Goal: Task Accomplishment & Management: Complete application form

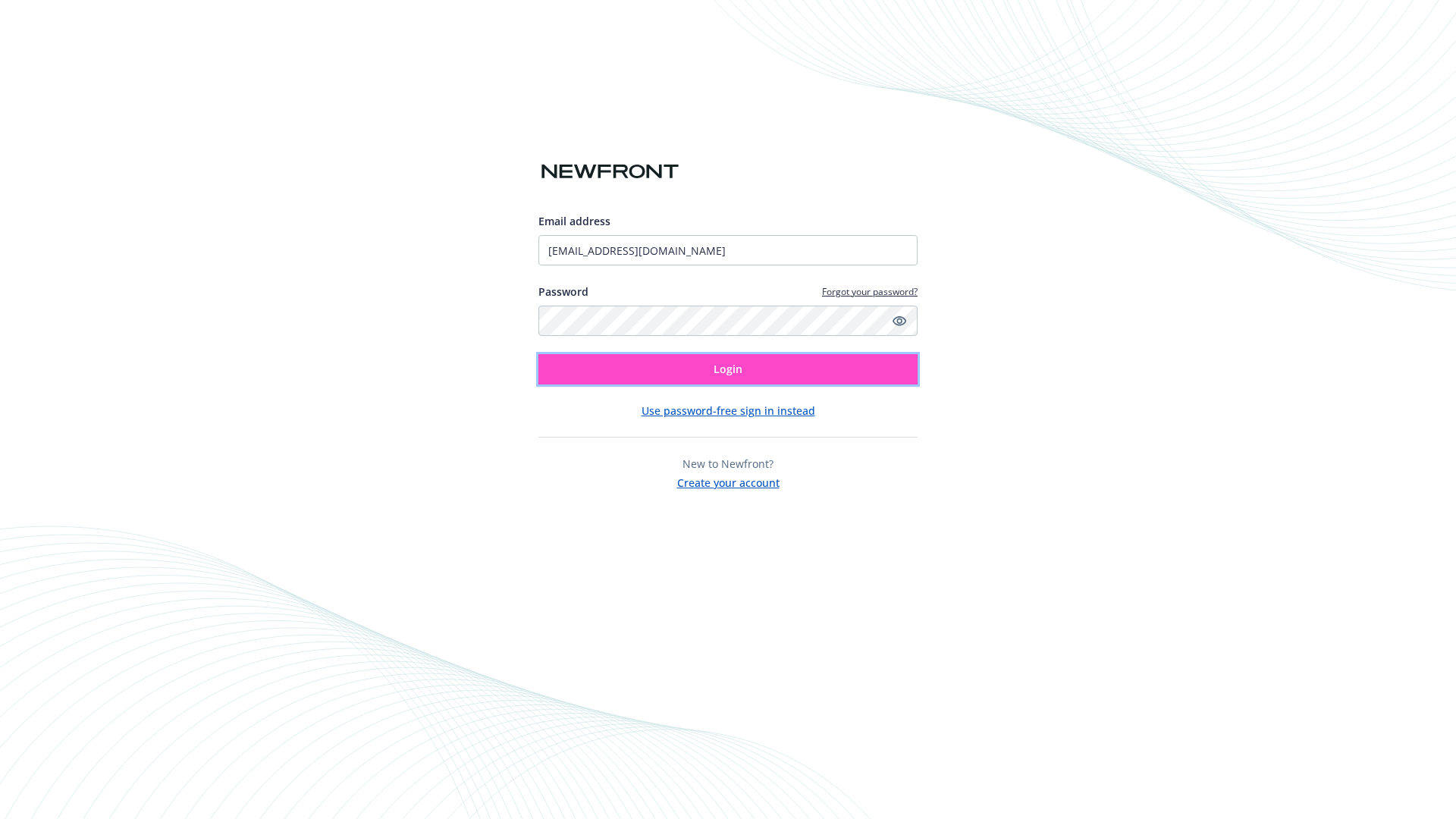
click at [728, 370] on span "Login" at bounding box center [728, 369] width 29 height 14
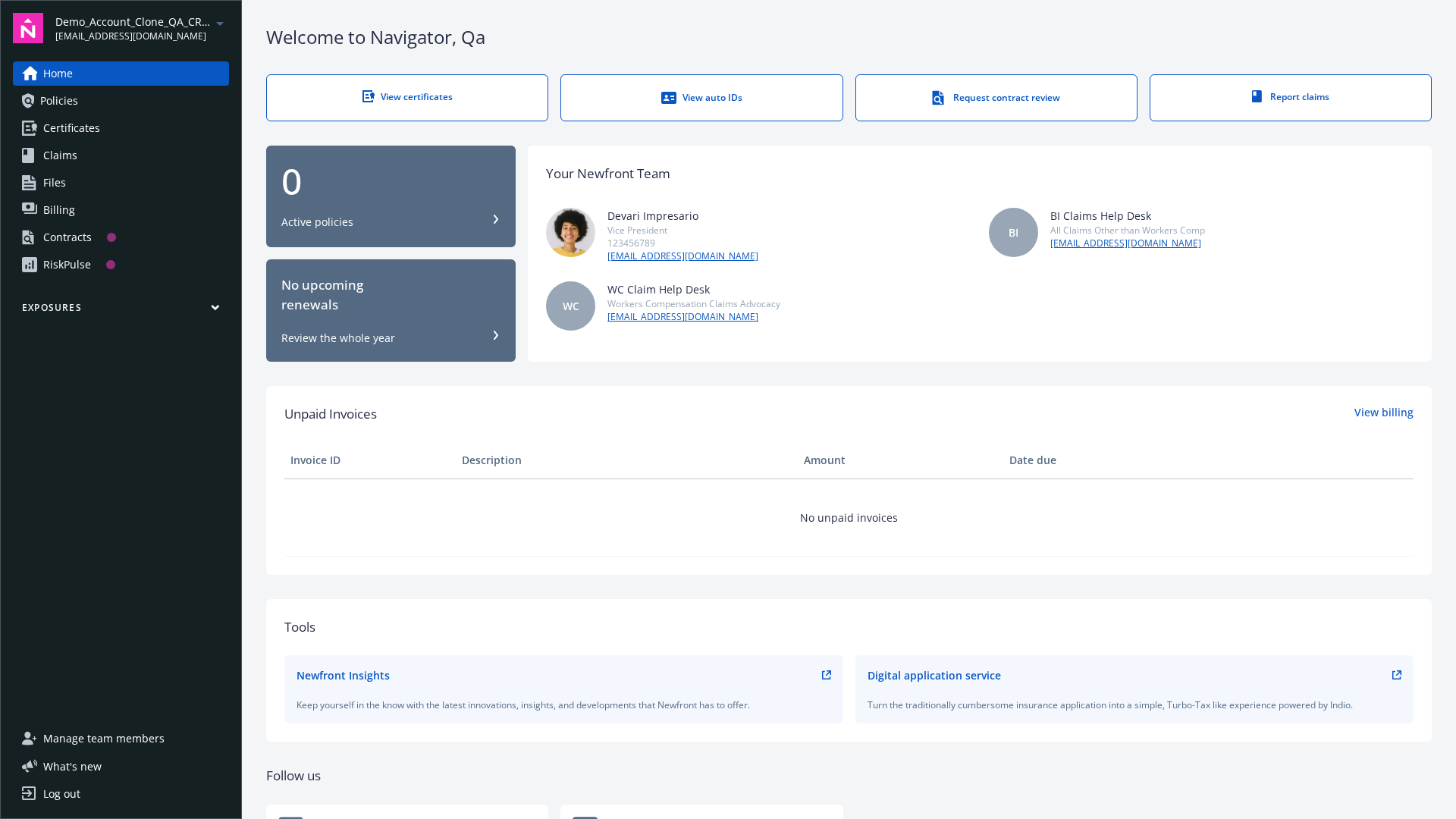
click at [142, 28] on span "Demo_Account_Clone_QA_CR_Tests_Prospect" at bounding box center [133, 21] width 156 height 16
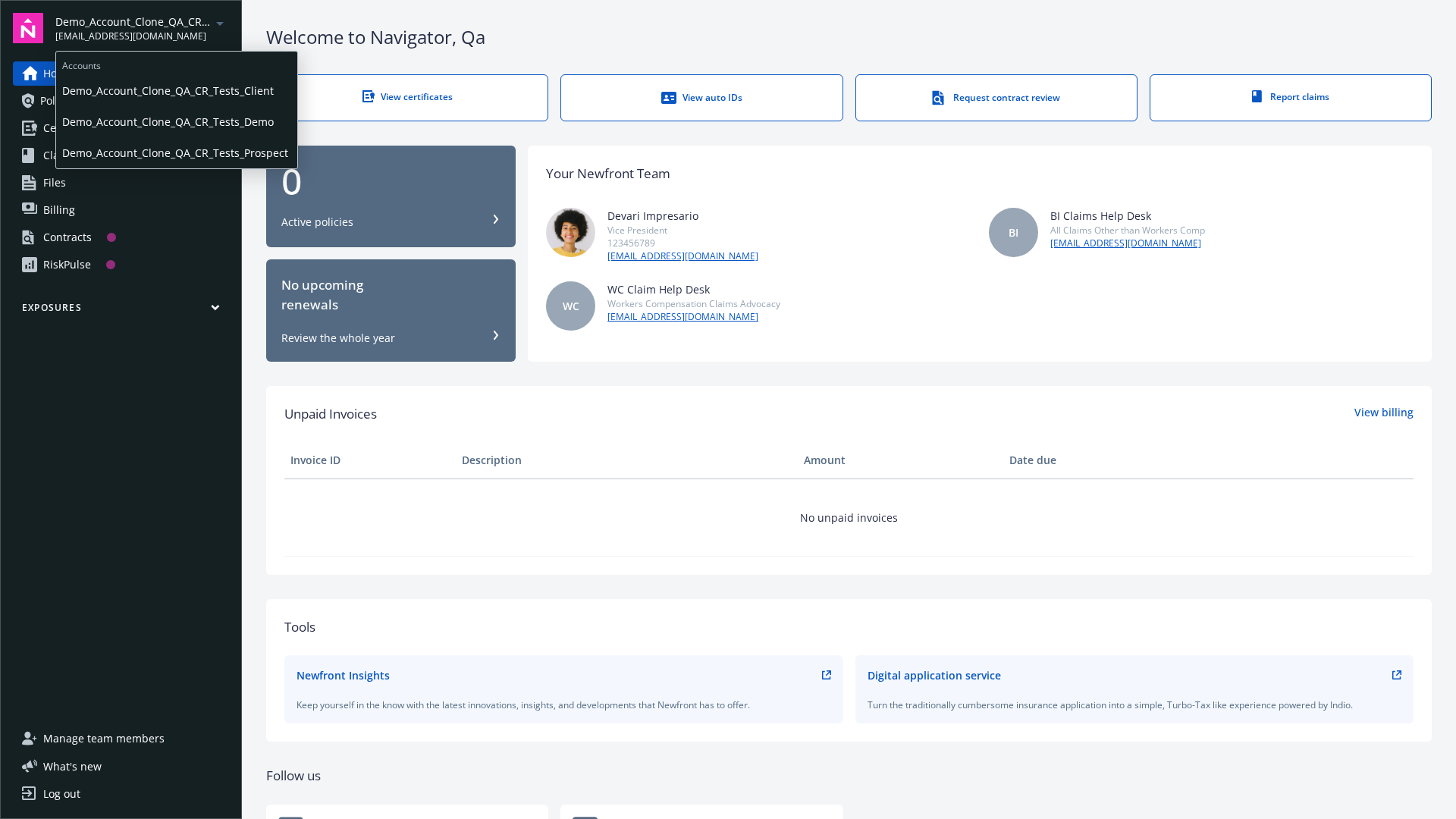
click at [175, 90] on span "Demo_Account_Clone_QA_CR_Tests_Client" at bounding box center [176, 90] width 229 height 31
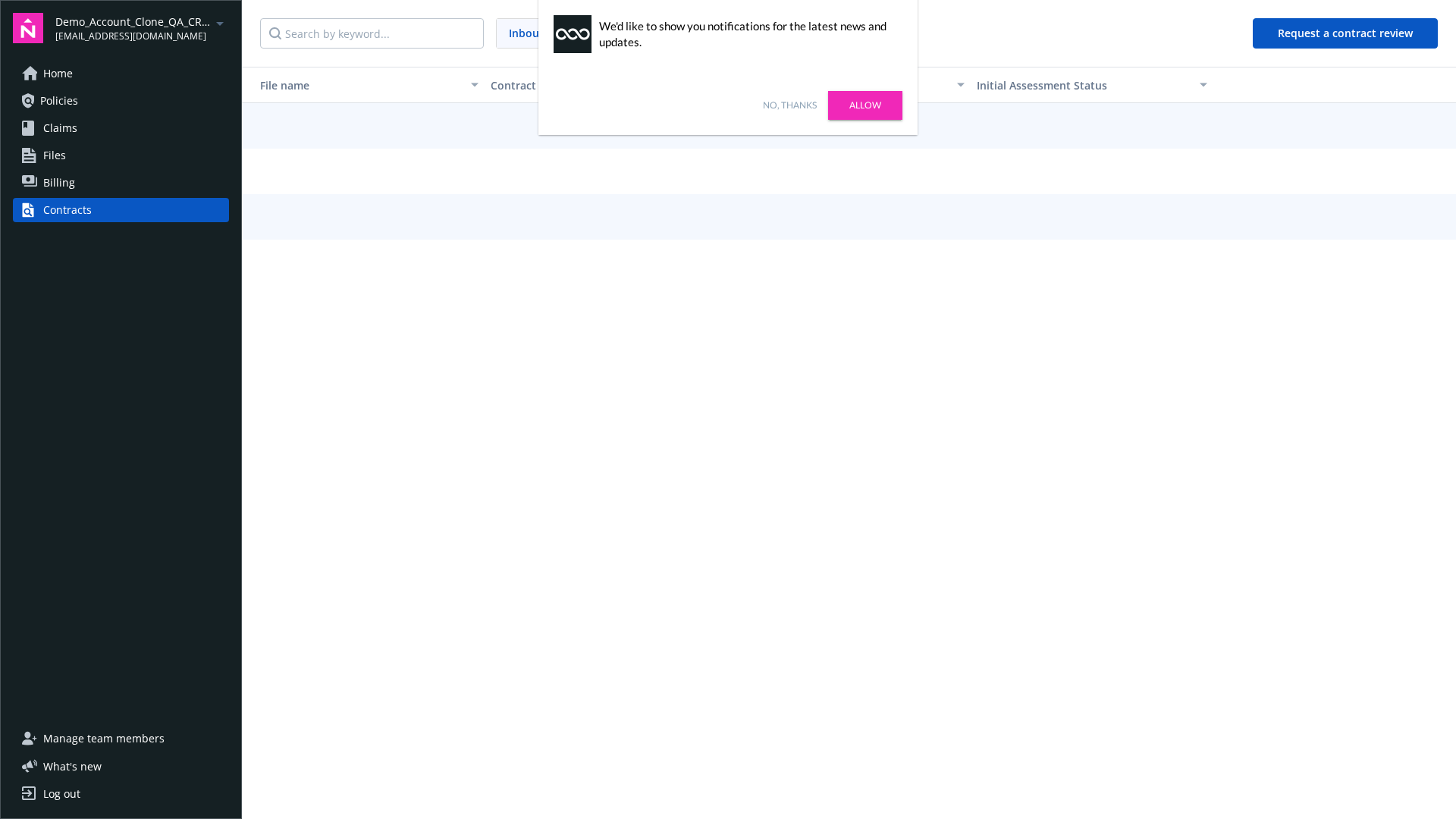
click at [789, 106] on link "No, thanks" at bounding box center [790, 105] width 54 height 13
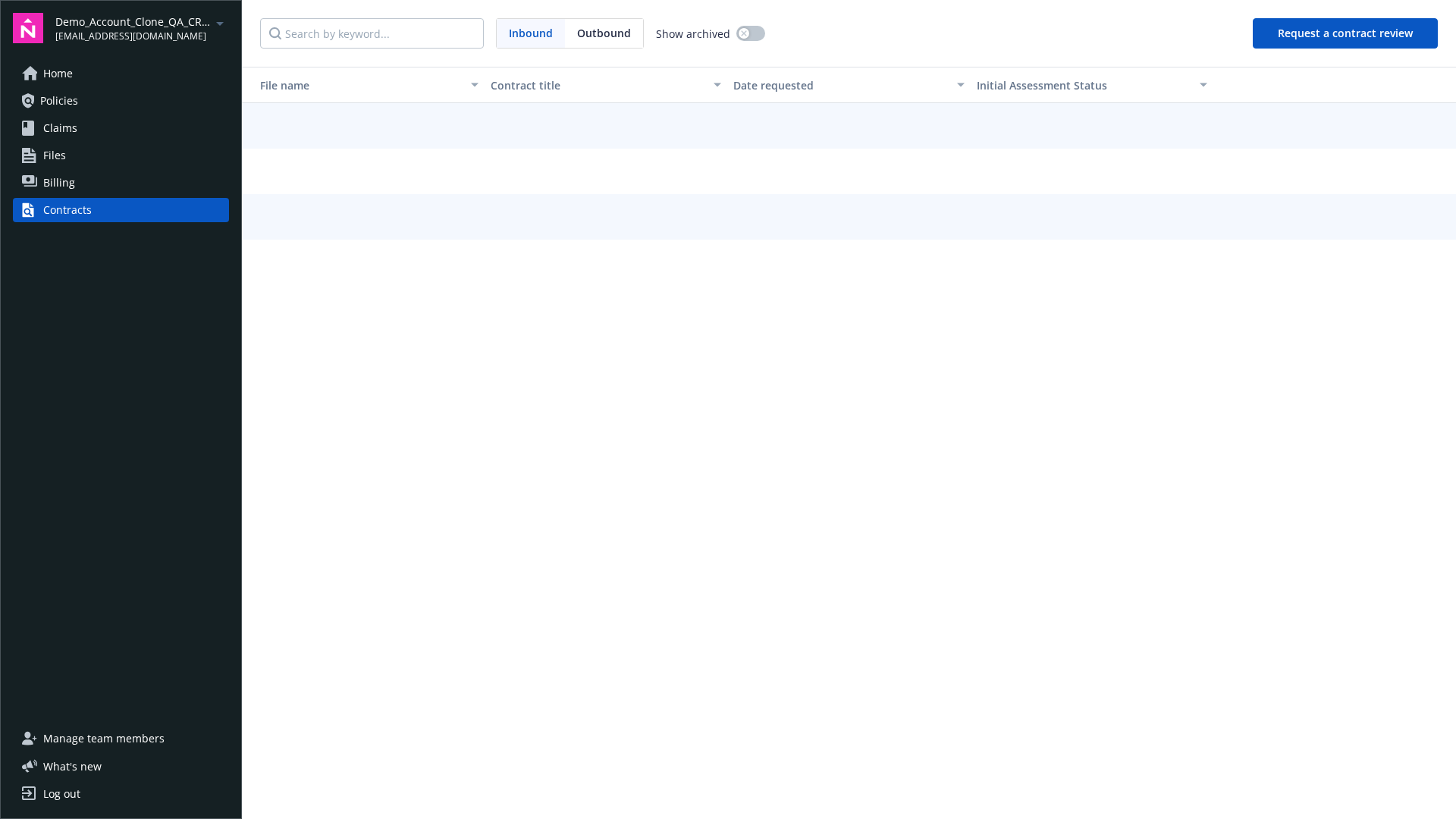
click at [1346, 33] on button "Request a contract review" at bounding box center [1345, 33] width 185 height 30
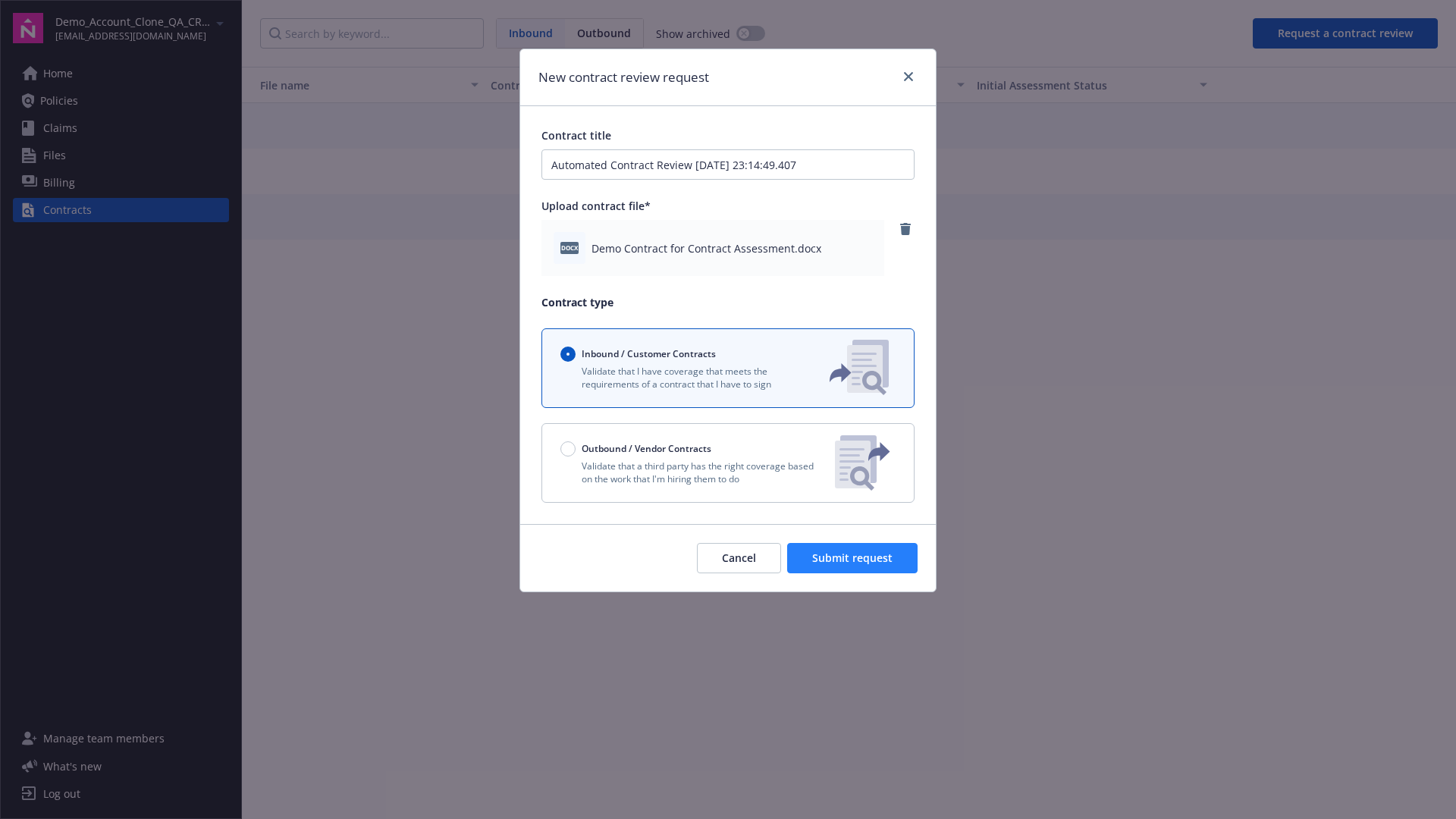
type input "Automated Contract Review 09-19-2025 23:14:49.407"
click at [853, 558] on span "Submit request" at bounding box center [852, 557] width 81 height 14
